Goal: Book appointment/travel/reservation

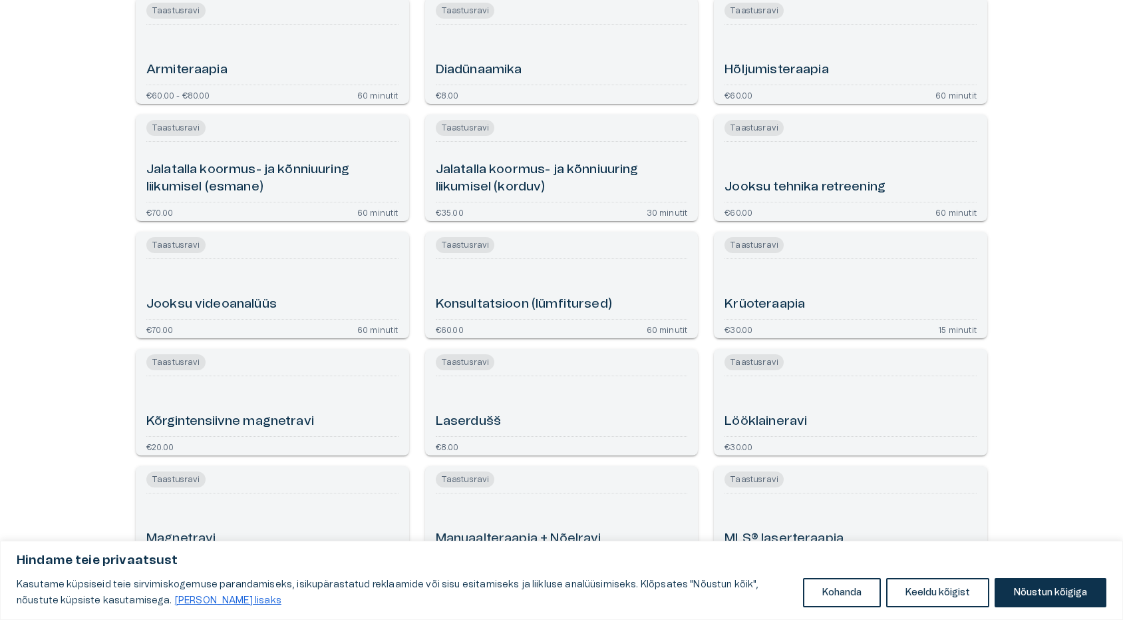
scroll to position [200, 0]
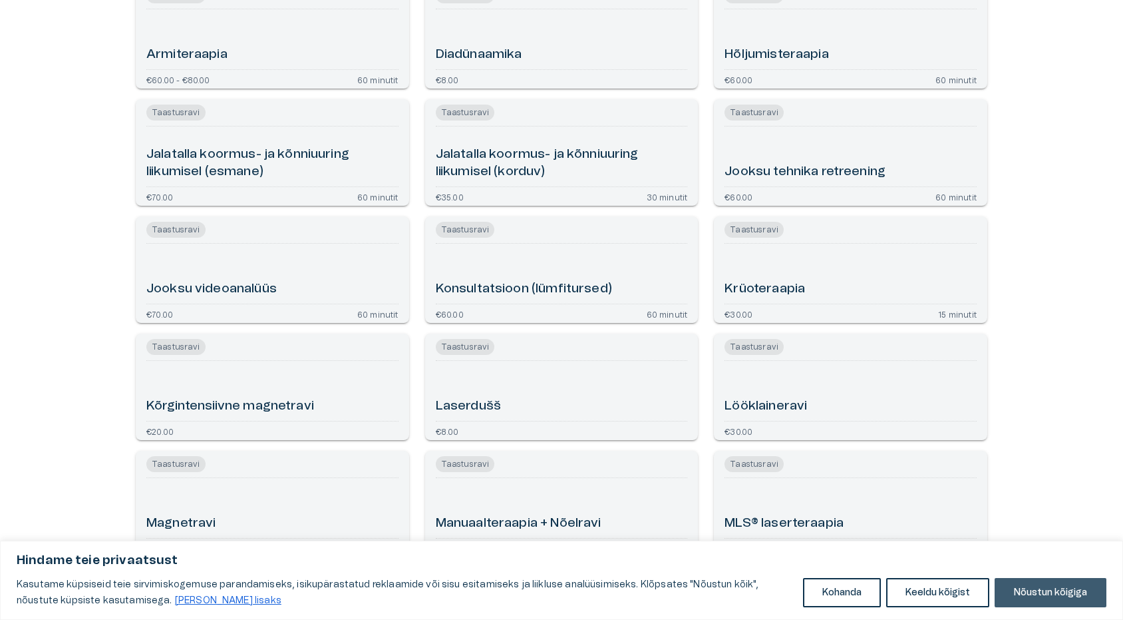
click at [1062, 596] on button "Nõustun kõigiga" at bounding box center [1051, 592] width 112 height 29
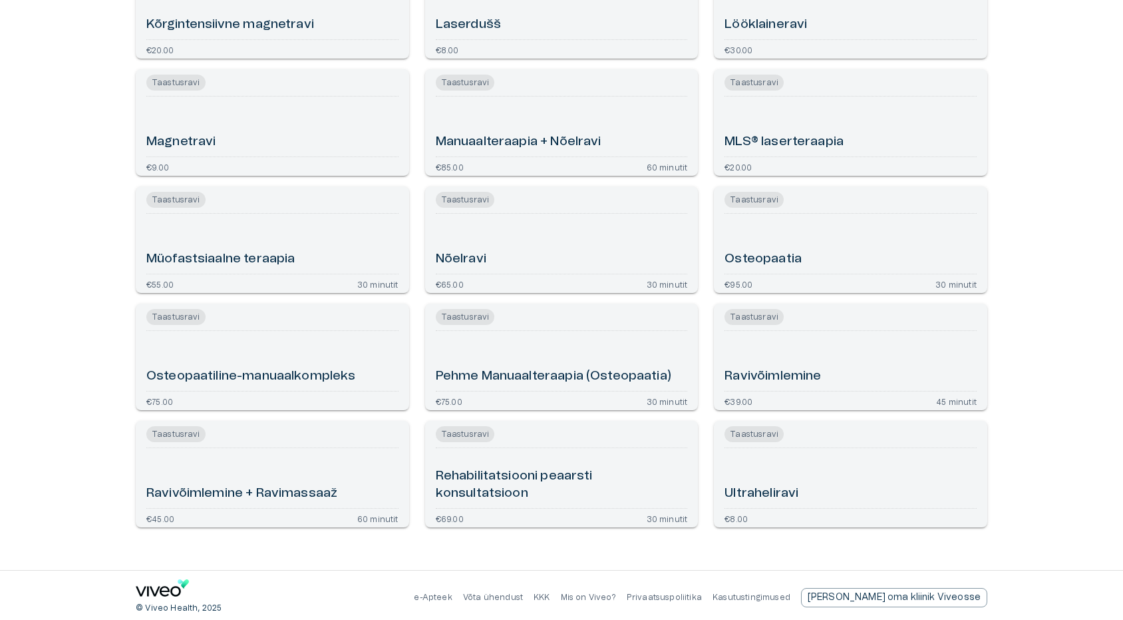
scroll to position [585, 0]
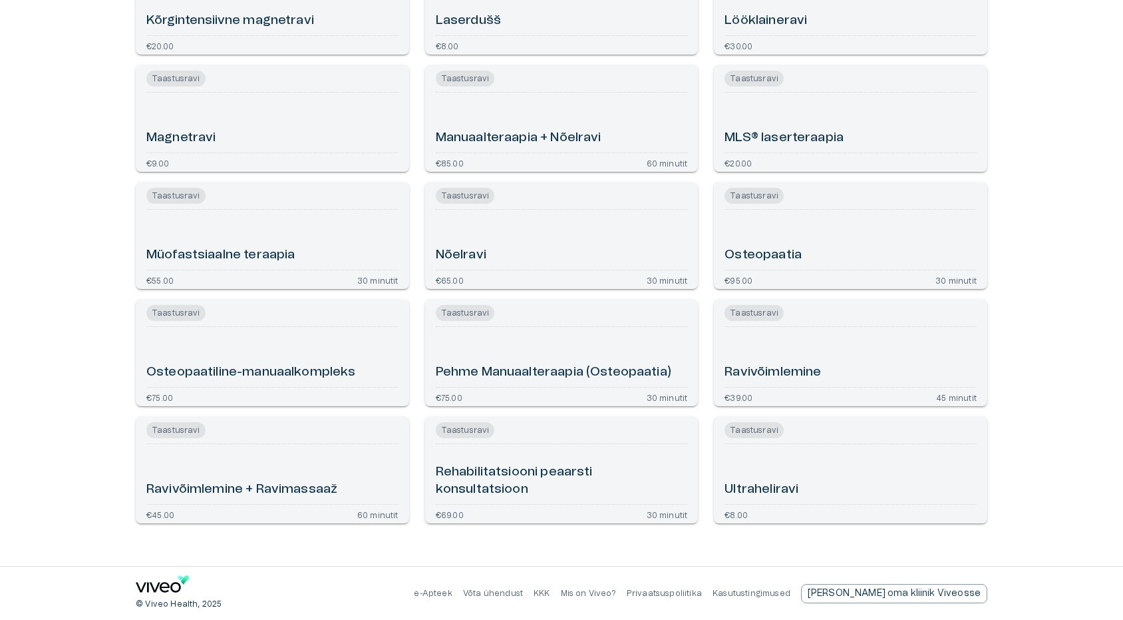
type input "**********"
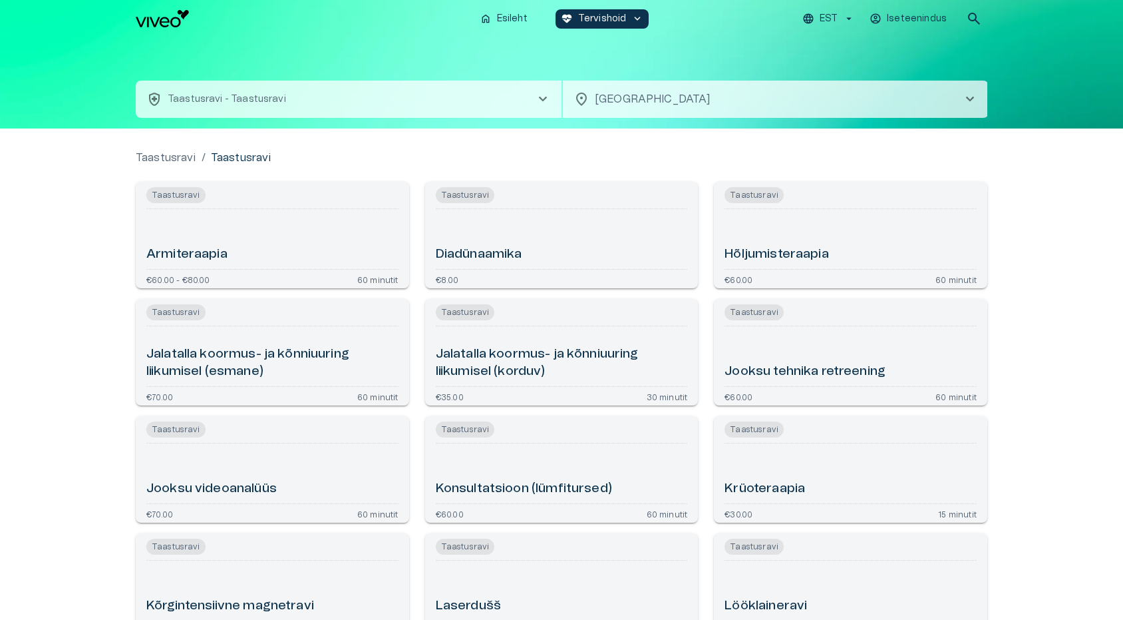
scroll to position [0, 0]
click at [500, 17] on p "Esileht" at bounding box center [512, 19] width 31 height 14
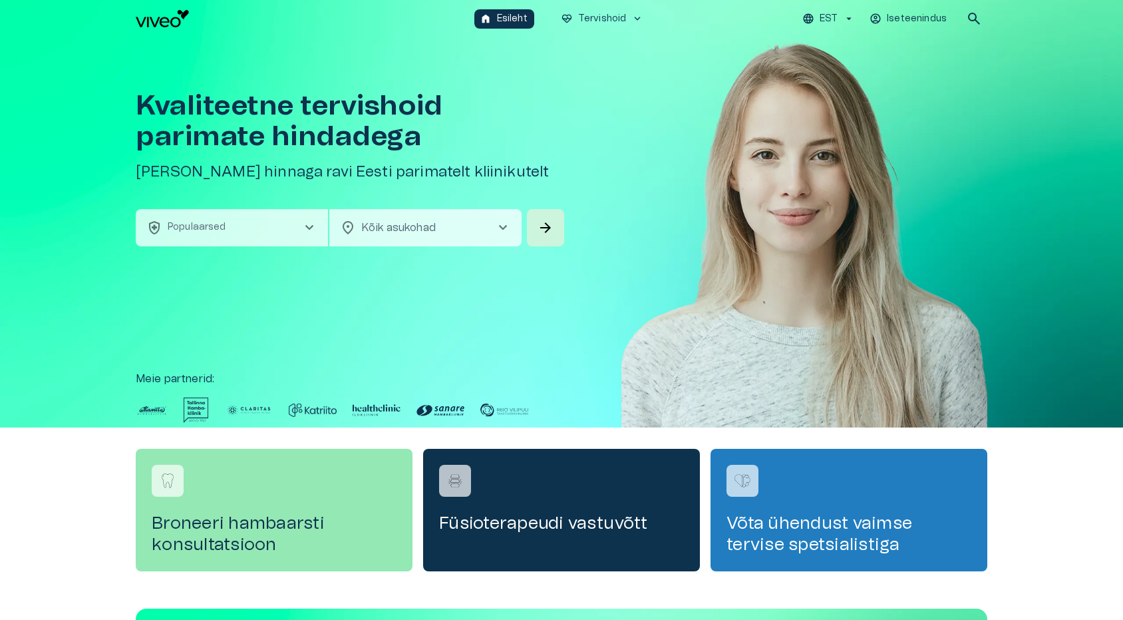
click at [208, 230] on p "Populaarsed" at bounding box center [197, 227] width 59 height 14
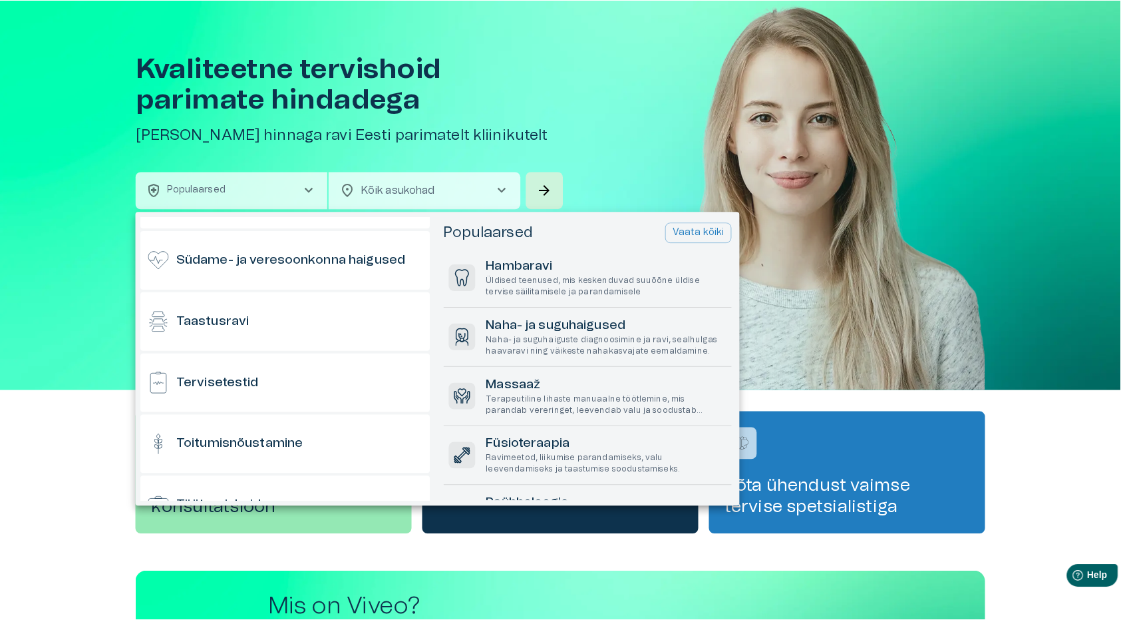
scroll to position [1131, 0]
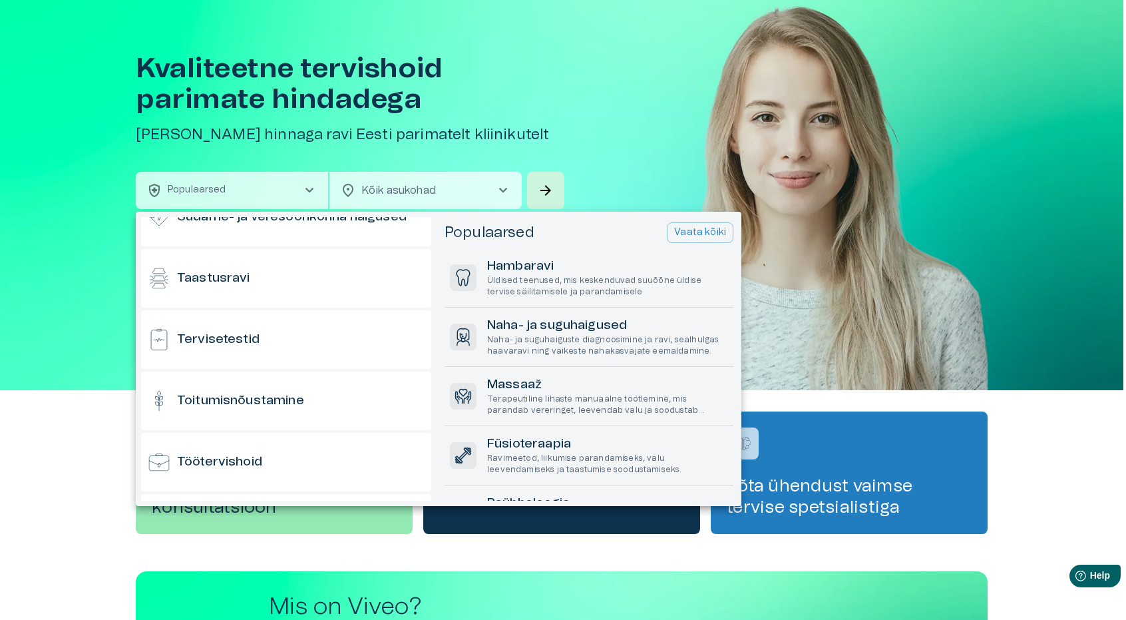
click at [602, 149] on div at bounding box center [563, 310] width 1126 height 620
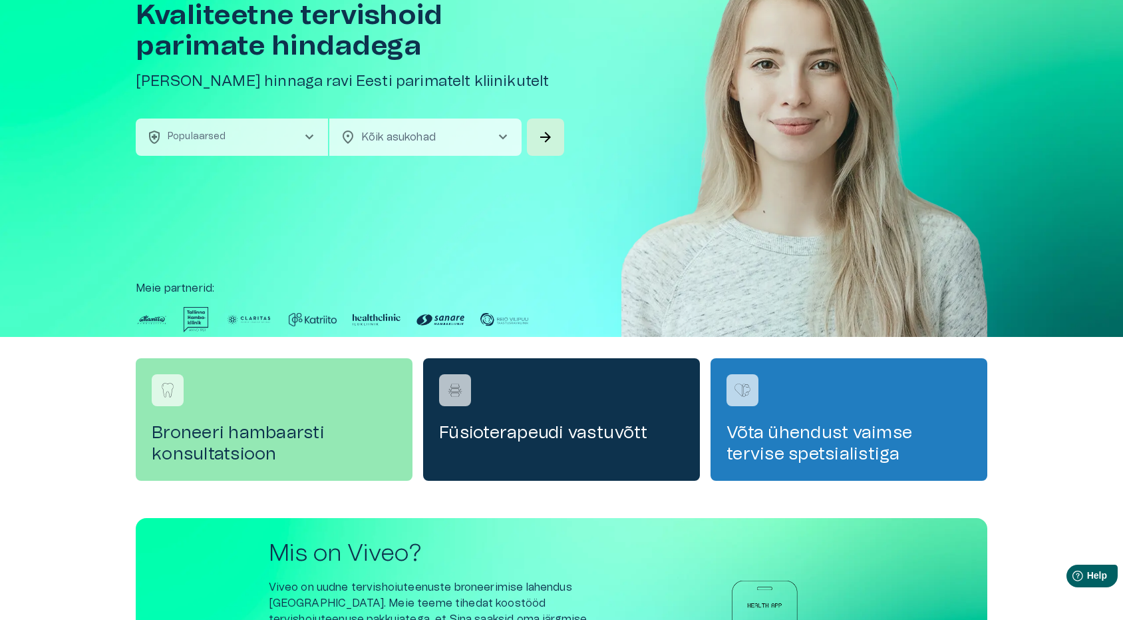
scroll to position [37, 0]
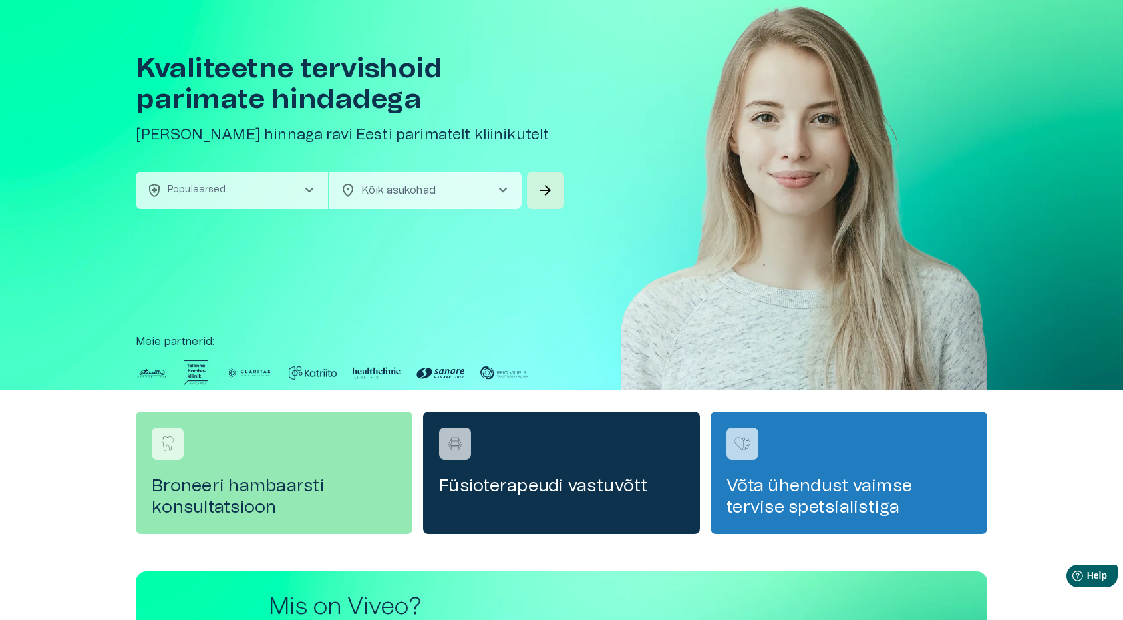
click at [236, 192] on button "health_and_safety Populaarsed chevron_right" at bounding box center [232, 190] width 192 height 37
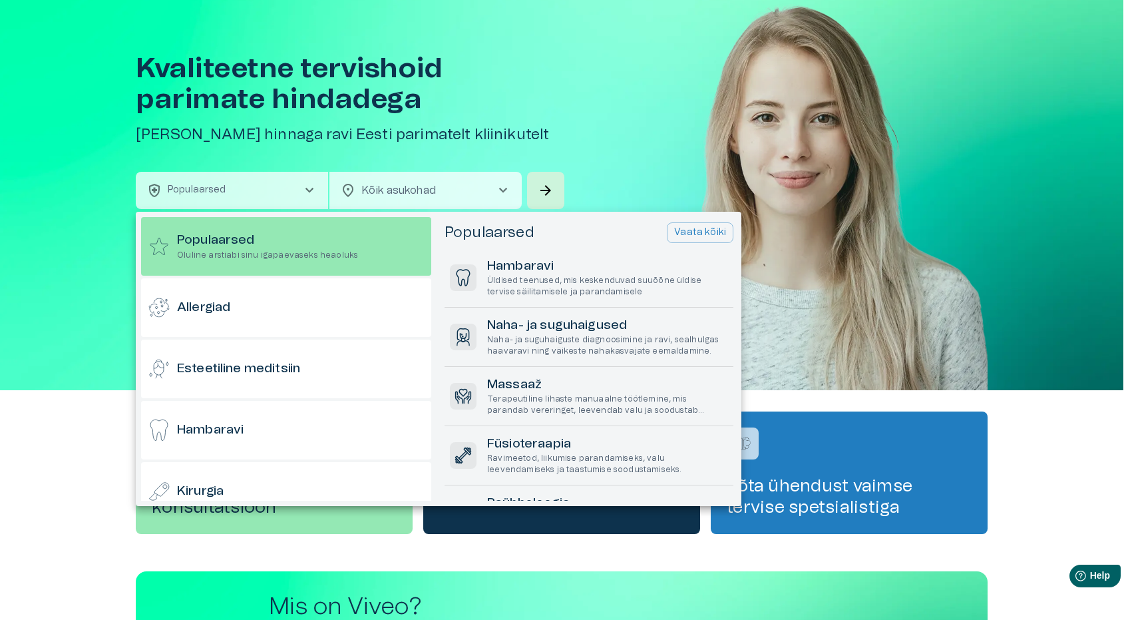
click at [47, 224] on div at bounding box center [563, 310] width 1126 height 620
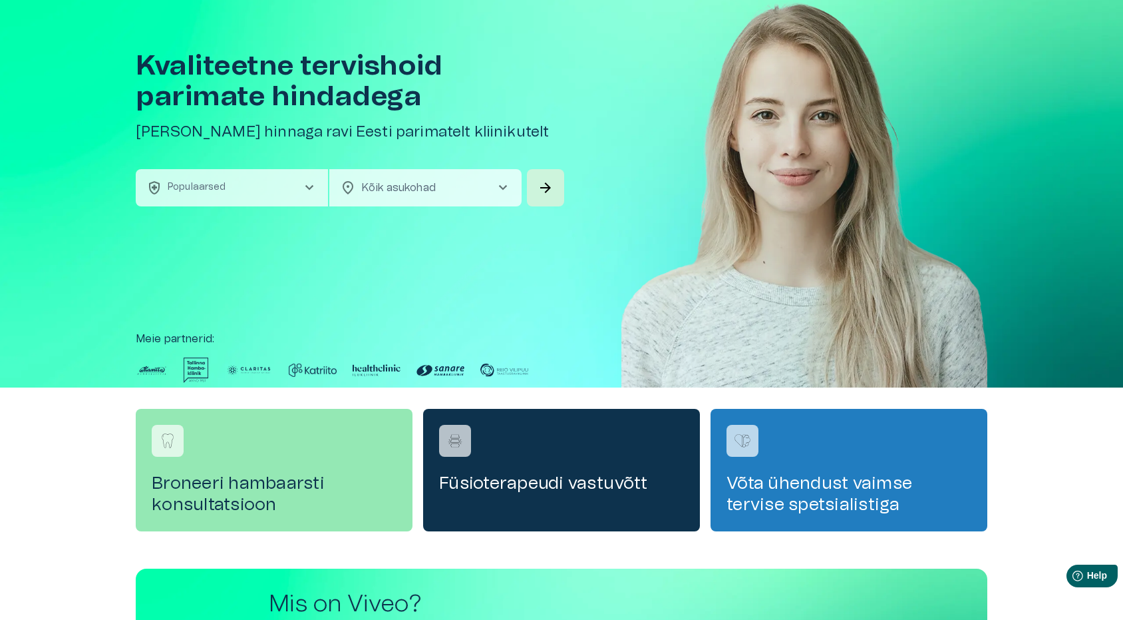
scroll to position [0, 0]
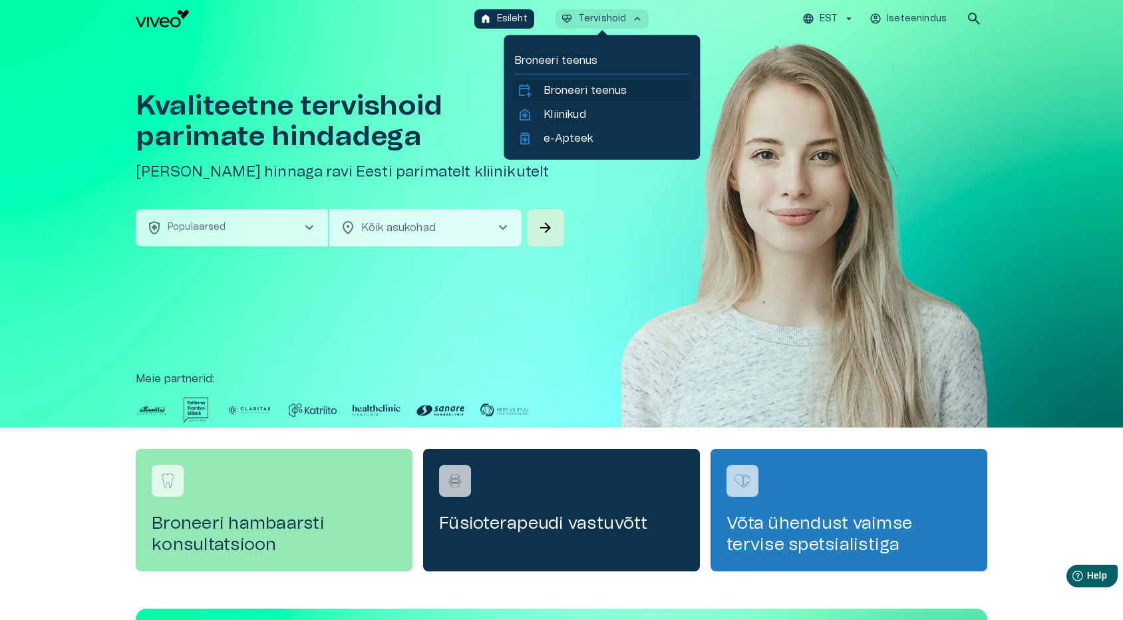
click at [610, 88] on p "Broneeri teenus" at bounding box center [585, 91] width 83 height 16
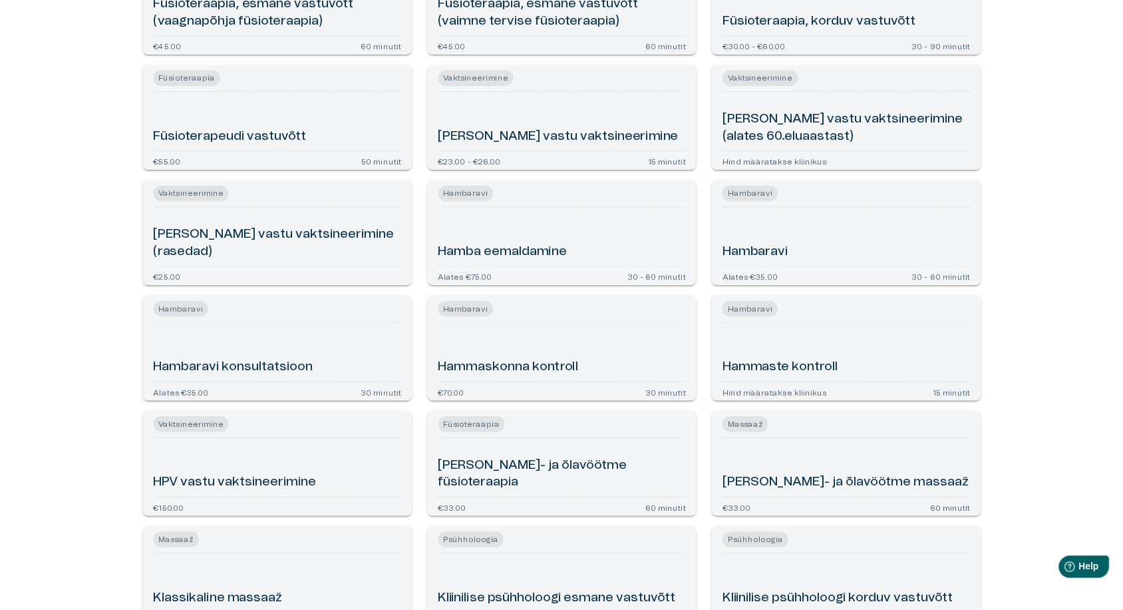
scroll to position [966, 0]
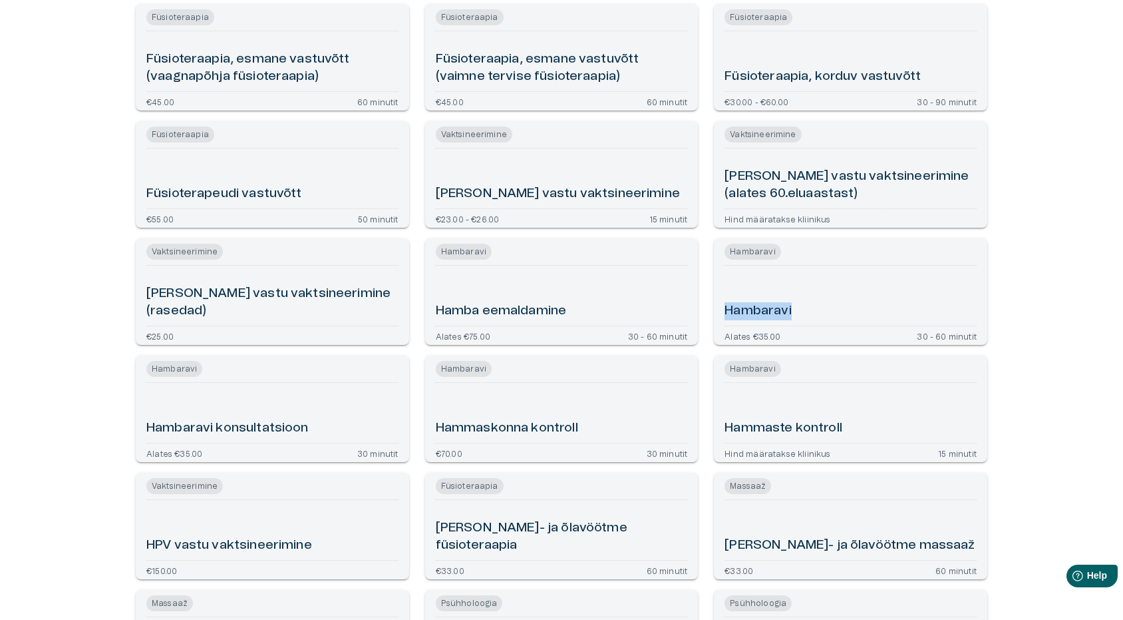
drag, startPoint x: 1122, startPoint y: 268, endPoint x: 1113, endPoint y: 234, distance: 35.0
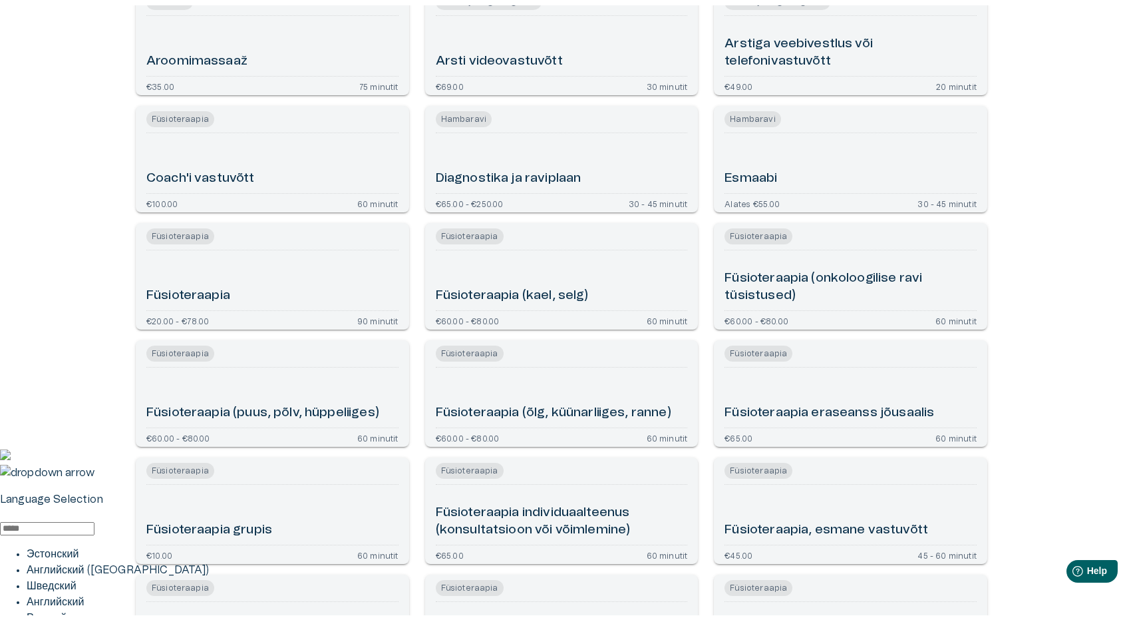
scroll to position [0, 0]
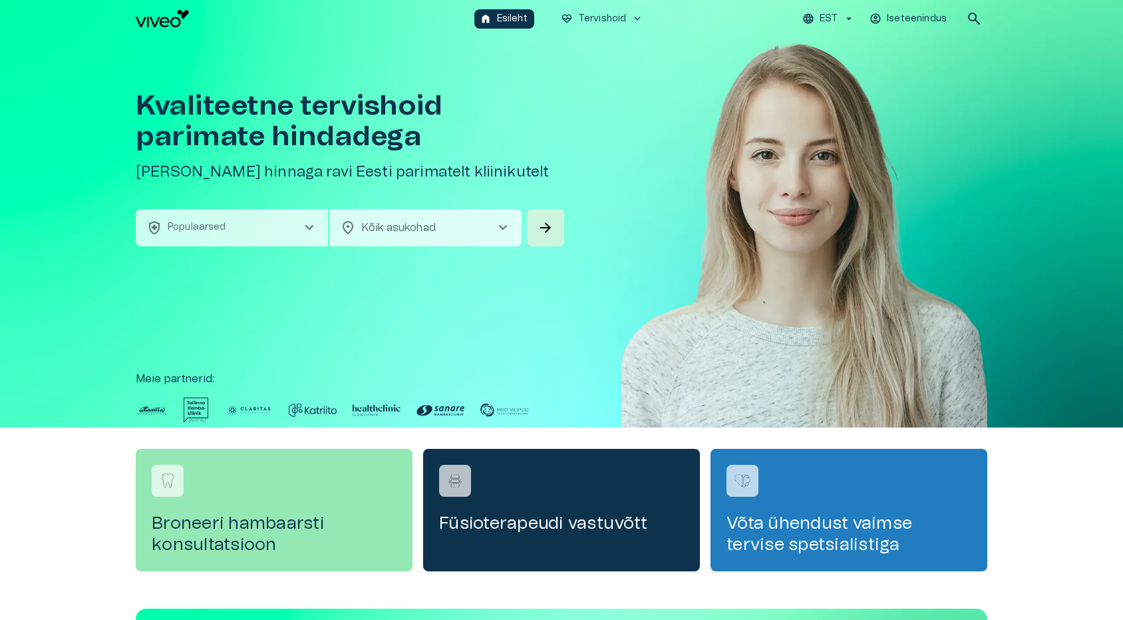
click at [413, 227] on body "Hindame teie privaatsust Kasutame küpsiseid teie sirvimiskogemuse parandamiseks…" at bounding box center [561, 310] width 1123 height 620
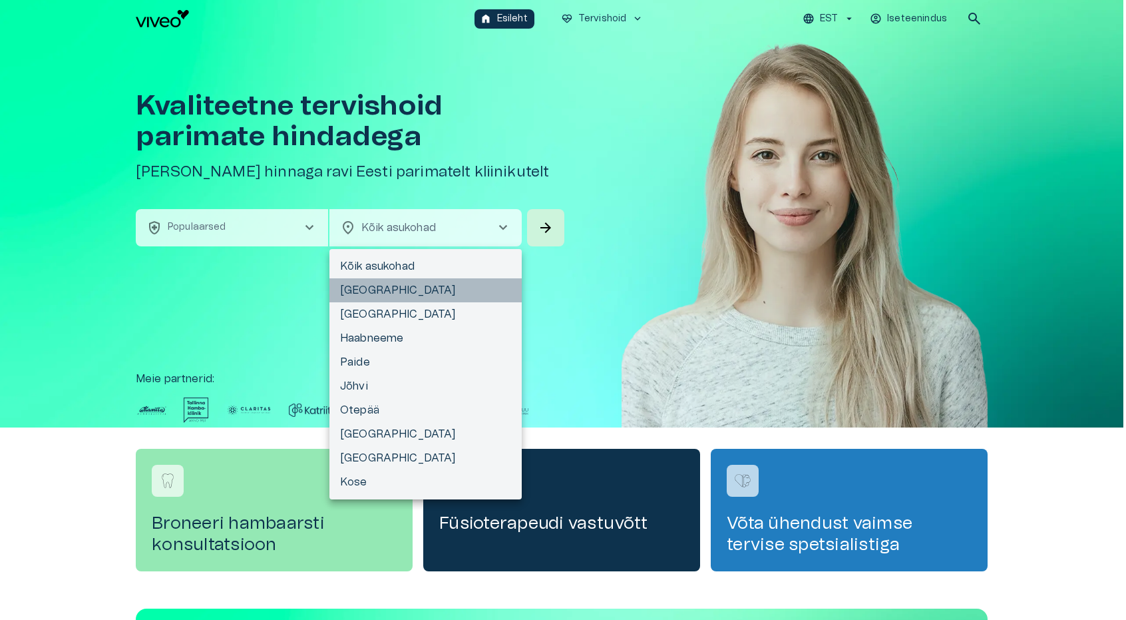
click at [395, 284] on li "[GEOGRAPHIC_DATA]" at bounding box center [425, 290] width 192 height 24
type input "**********"
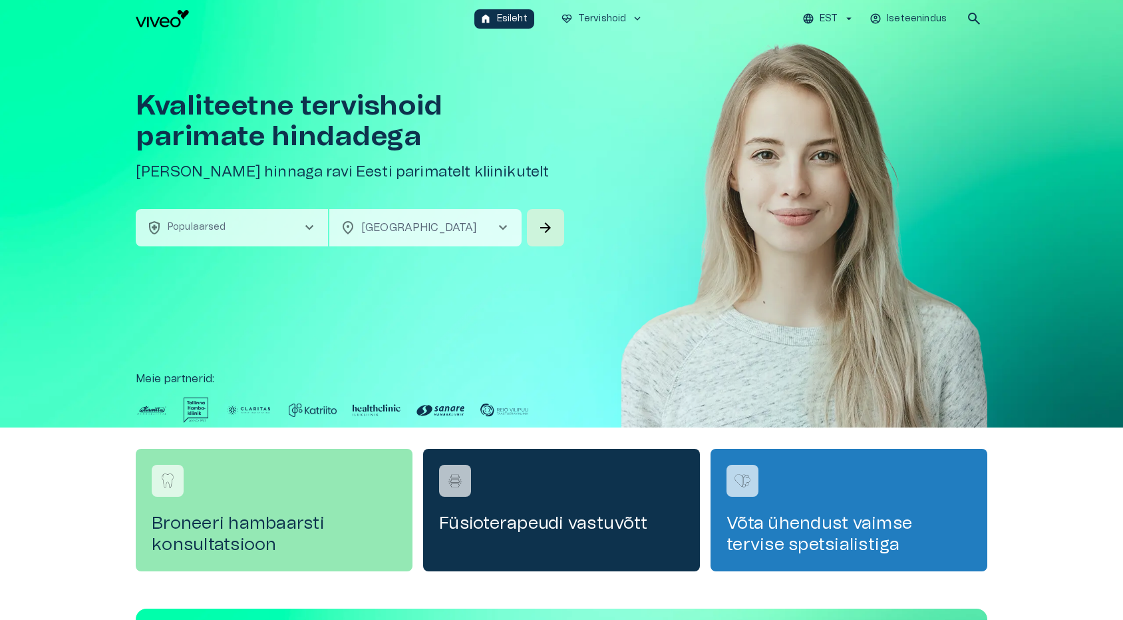
click at [298, 234] on button "health_and_safety Populaarsed chevron_right" at bounding box center [232, 227] width 192 height 37
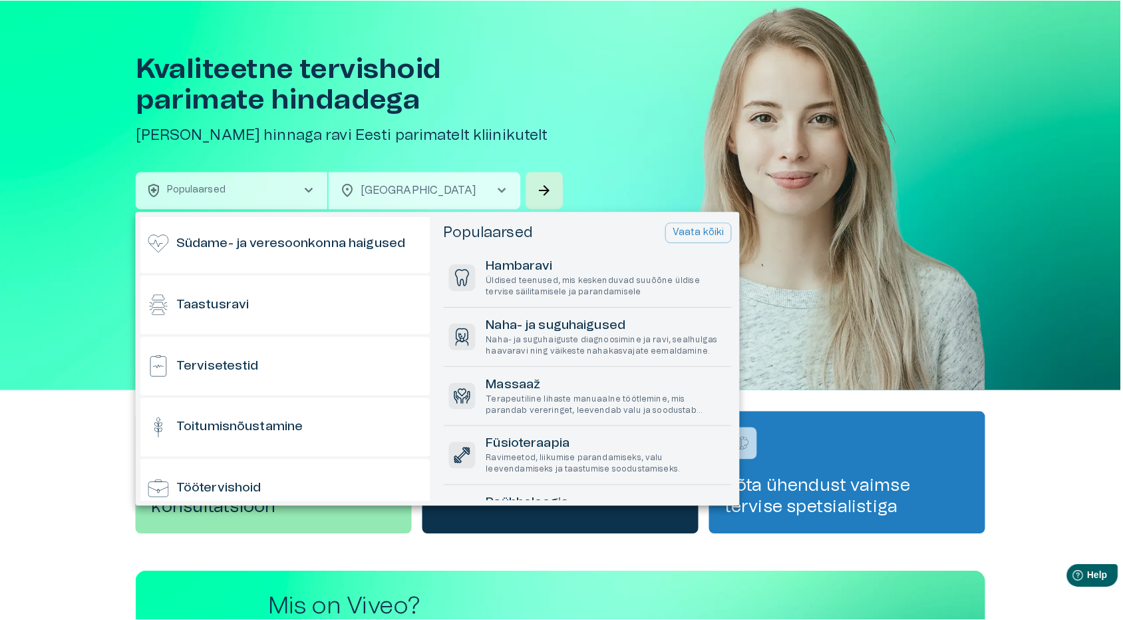
scroll to position [1131, 0]
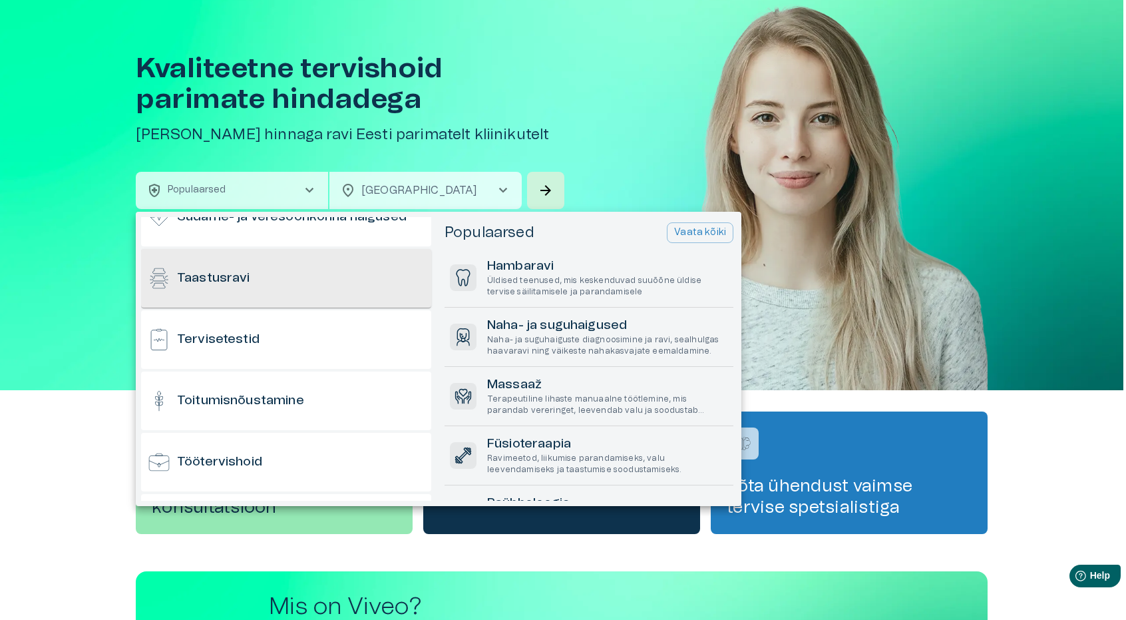
click at [222, 289] on div "Taastusravi" at bounding box center [286, 278] width 290 height 59
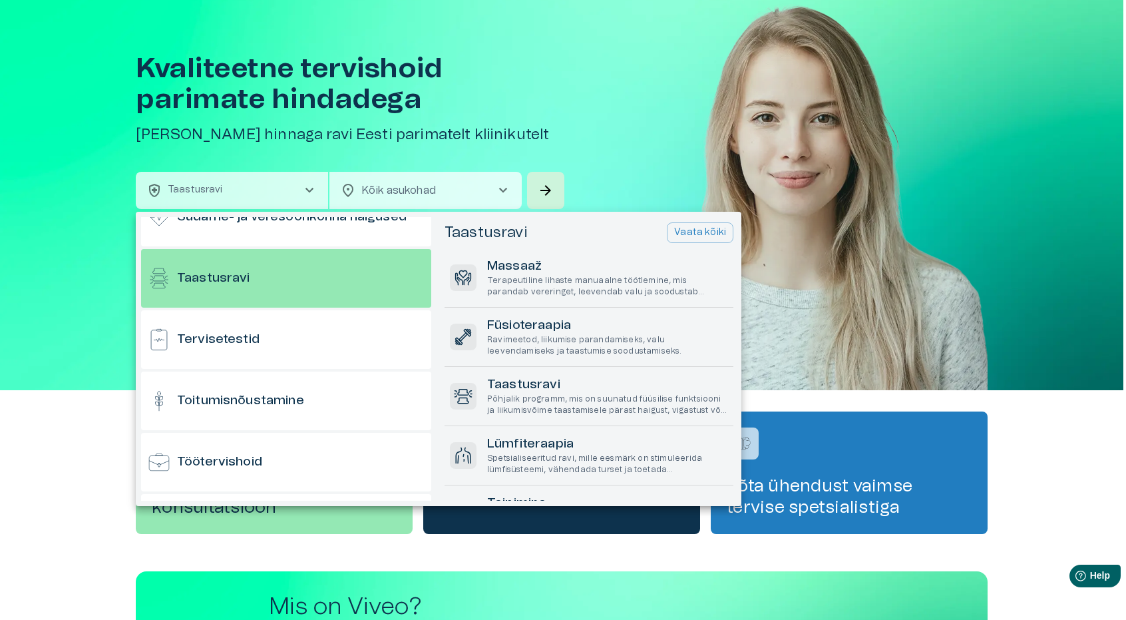
click at [477, 185] on div at bounding box center [563, 310] width 1126 height 620
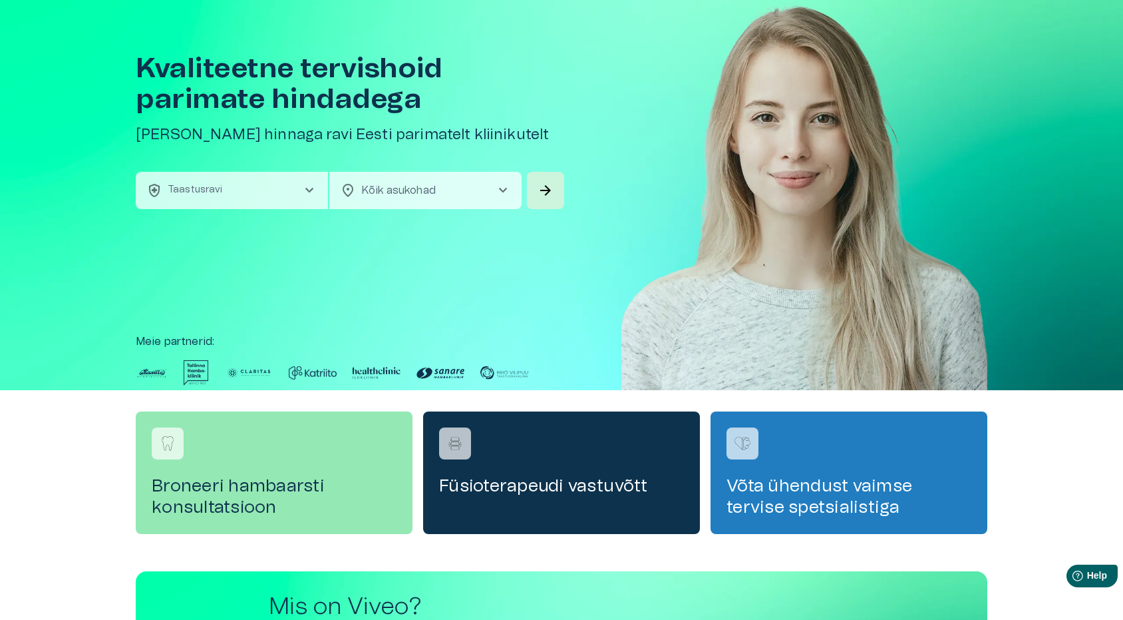
click at [469, 188] on body "Hindame teie privaatsust Kasutame küpsiseid teie sirvimiskogemuse parandamiseks…" at bounding box center [561, 273] width 1123 height 620
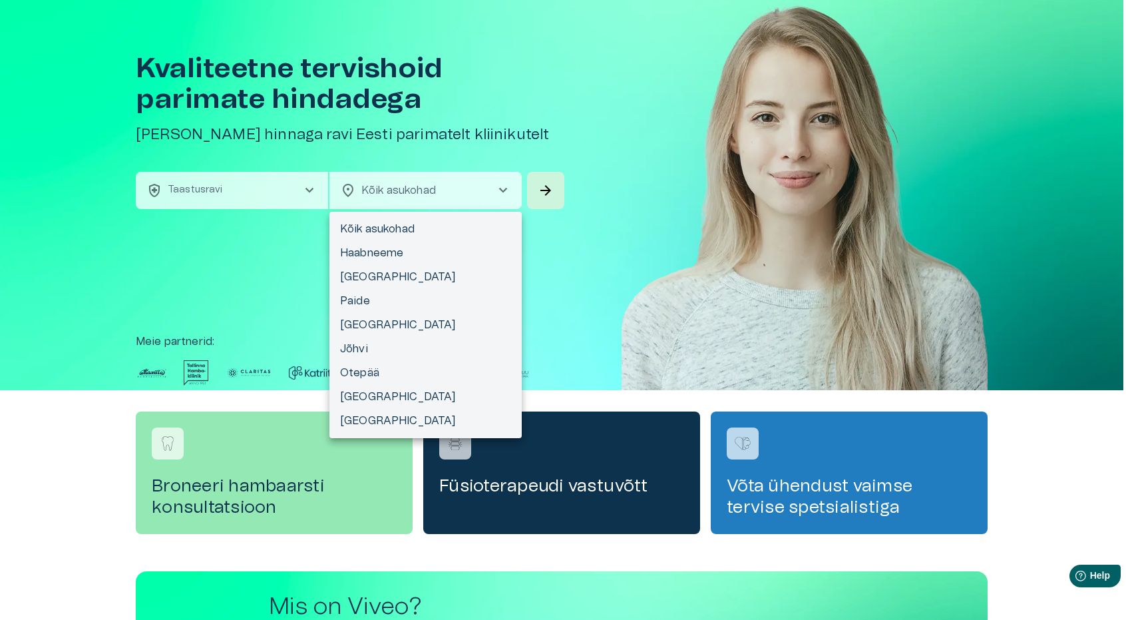
click at [375, 419] on li "[GEOGRAPHIC_DATA]" at bounding box center [425, 421] width 192 height 24
type input "**********"
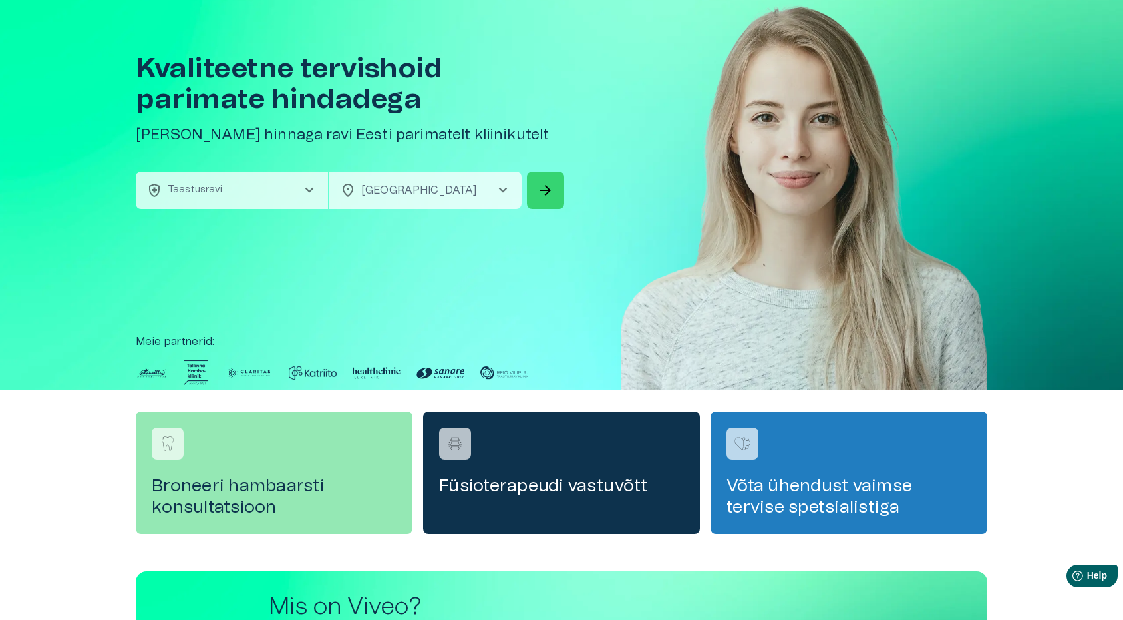
click at [546, 182] on span "arrow_forward" at bounding box center [546, 190] width 16 height 16
